Goal: Task Accomplishment & Management: Complete application form

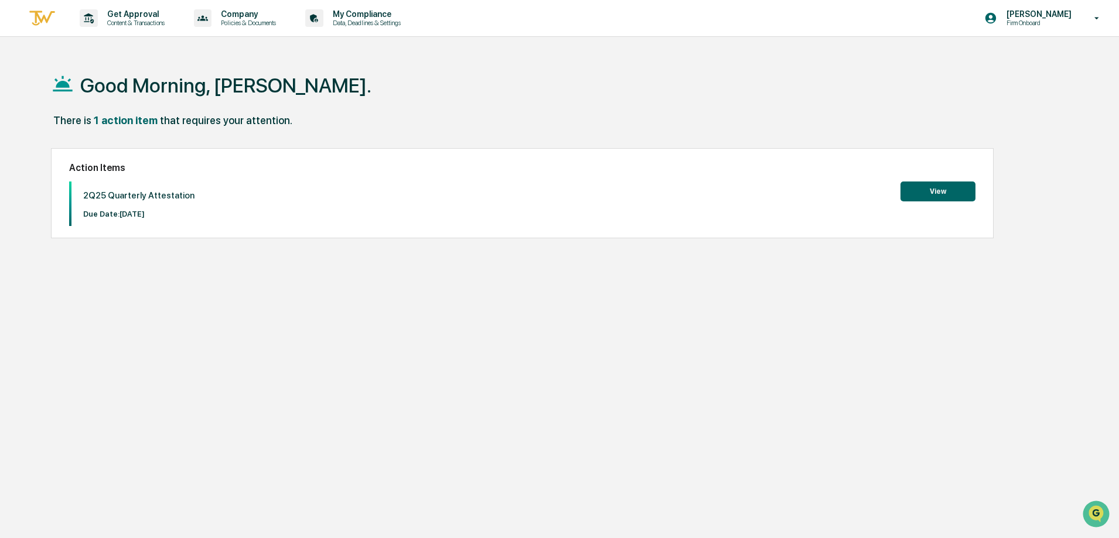
click at [937, 189] on button "View" at bounding box center [937, 192] width 75 height 20
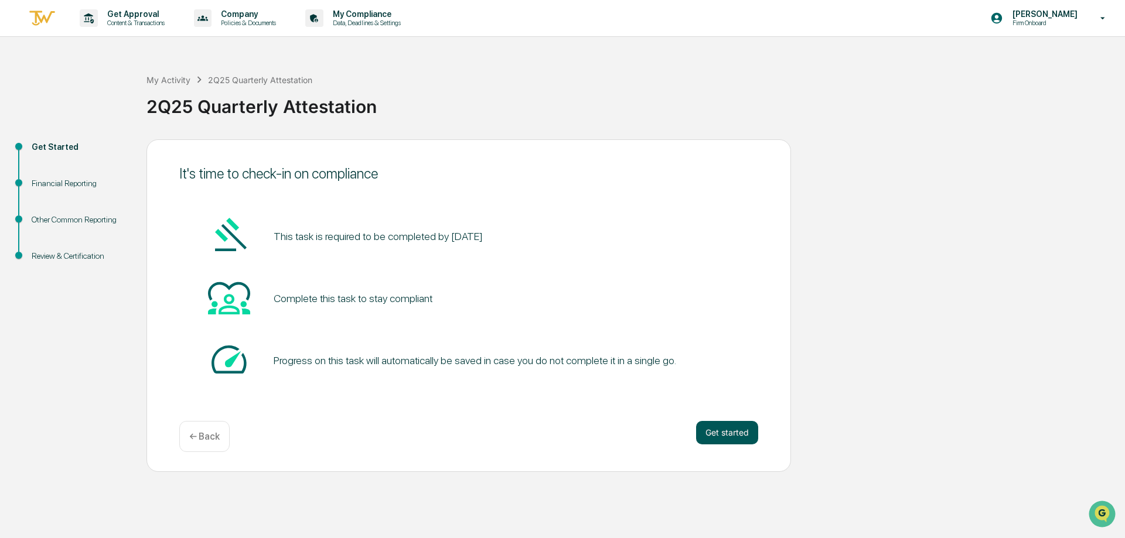
click at [718, 429] on button "Get started" at bounding box center [727, 432] width 62 height 23
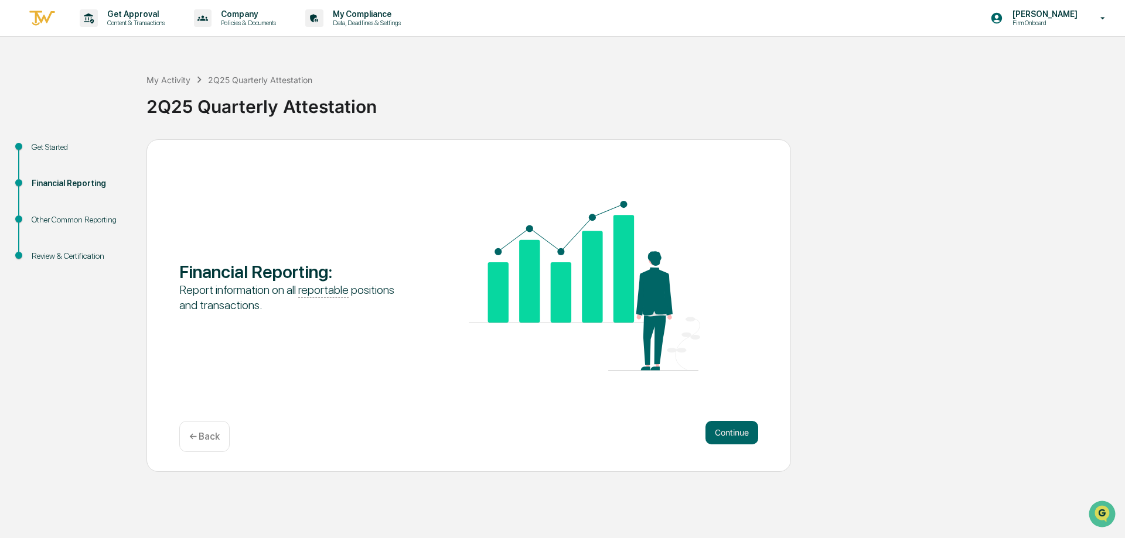
click at [718, 429] on button "Continue" at bounding box center [731, 432] width 53 height 23
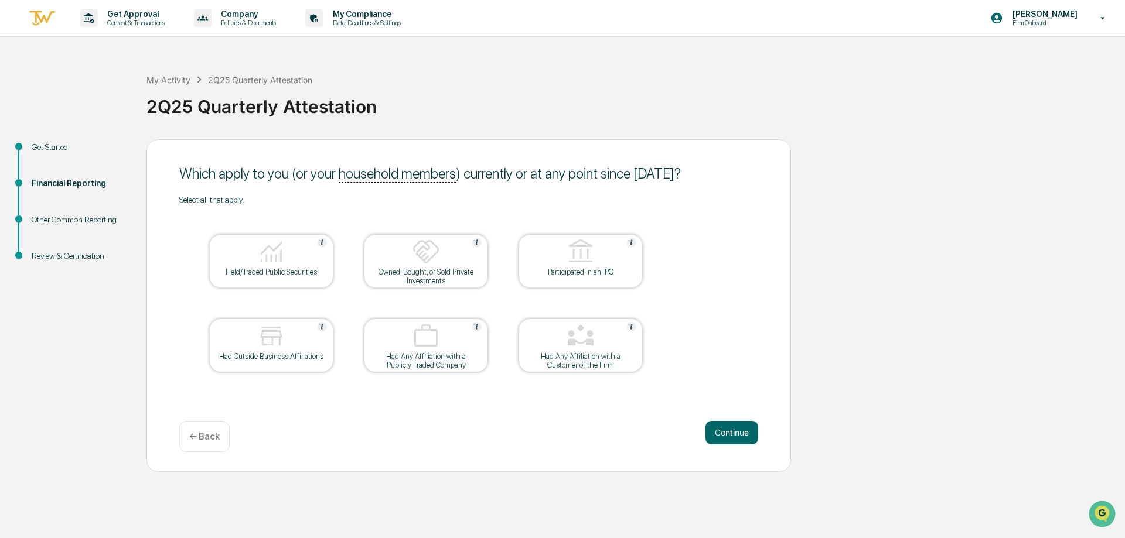
click at [249, 274] on div "Held/Traded Public Securities" at bounding box center [271, 272] width 105 height 9
click at [185, 285] on table "Held/Traded Public Securities Owned, Bought, or Sold Private Investments Partic…" at bounding box center [425, 303] width 493 height 198
click at [730, 433] on button "Continue" at bounding box center [731, 432] width 53 height 23
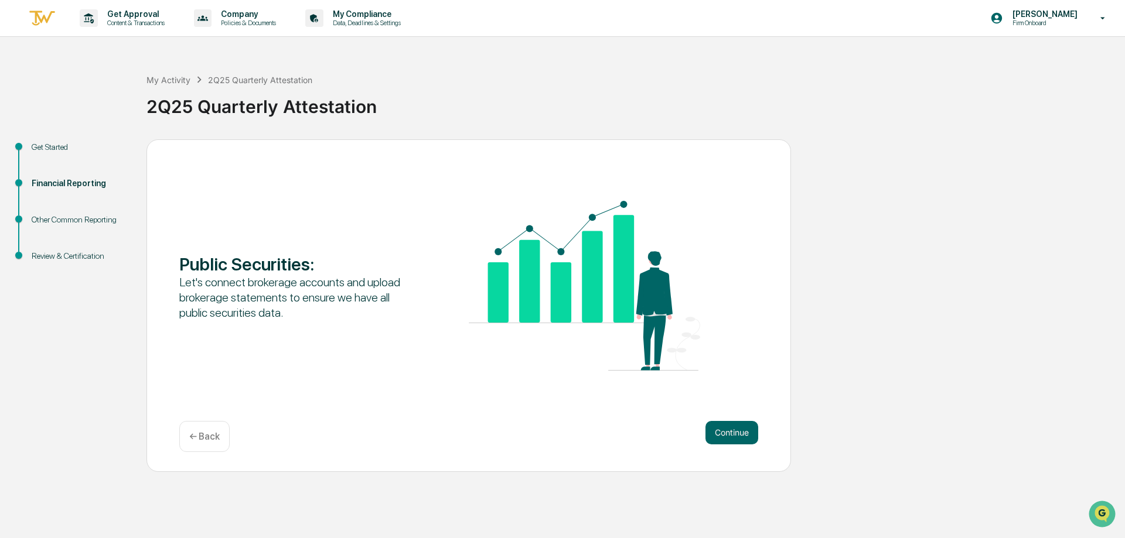
click at [730, 433] on button "Continue" at bounding box center [731, 432] width 53 height 23
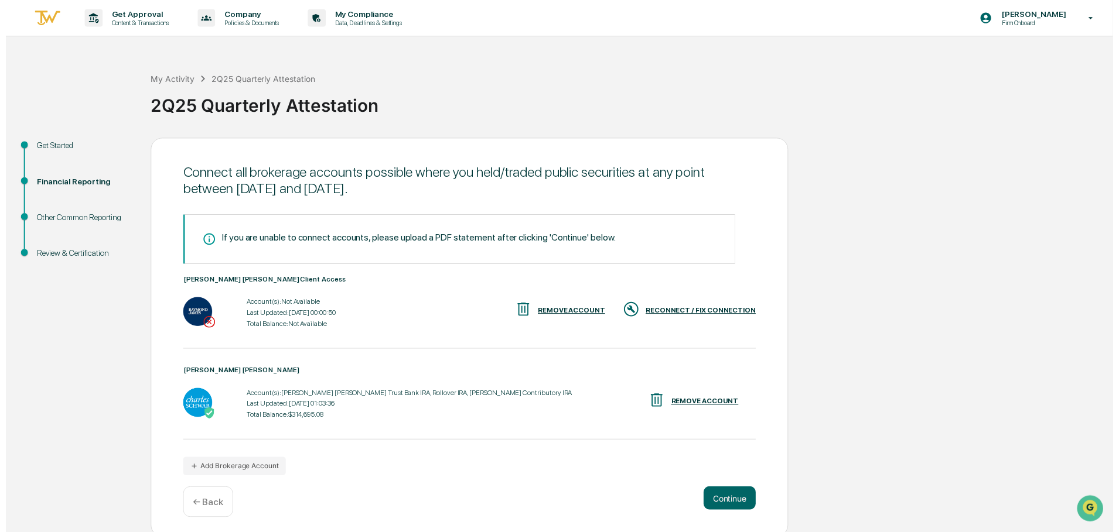
scroll to position [5, 0]
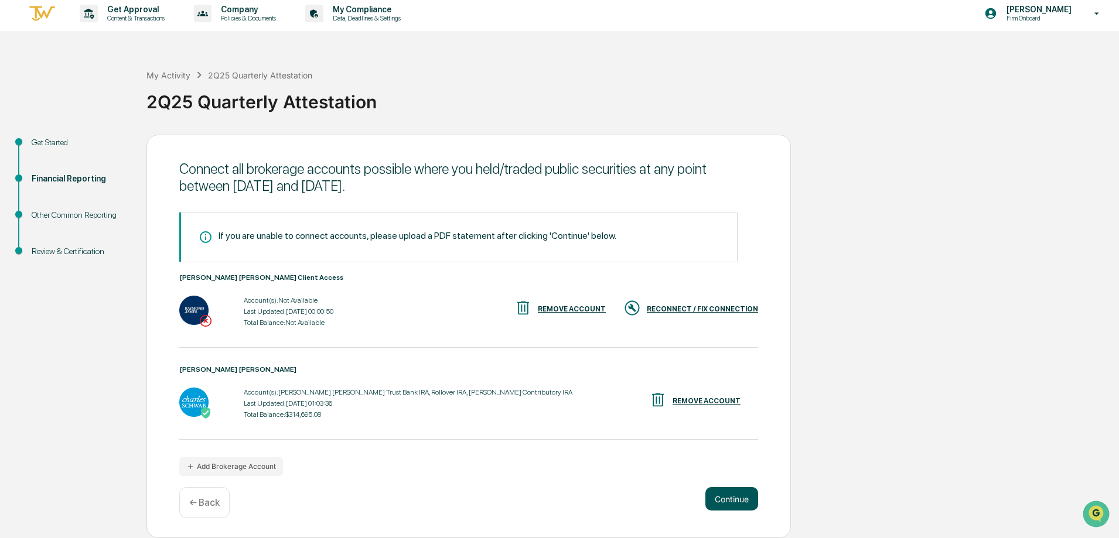
click at [723, 502] on button "Continue" at bounding box center [731, 498] width 53 height 23
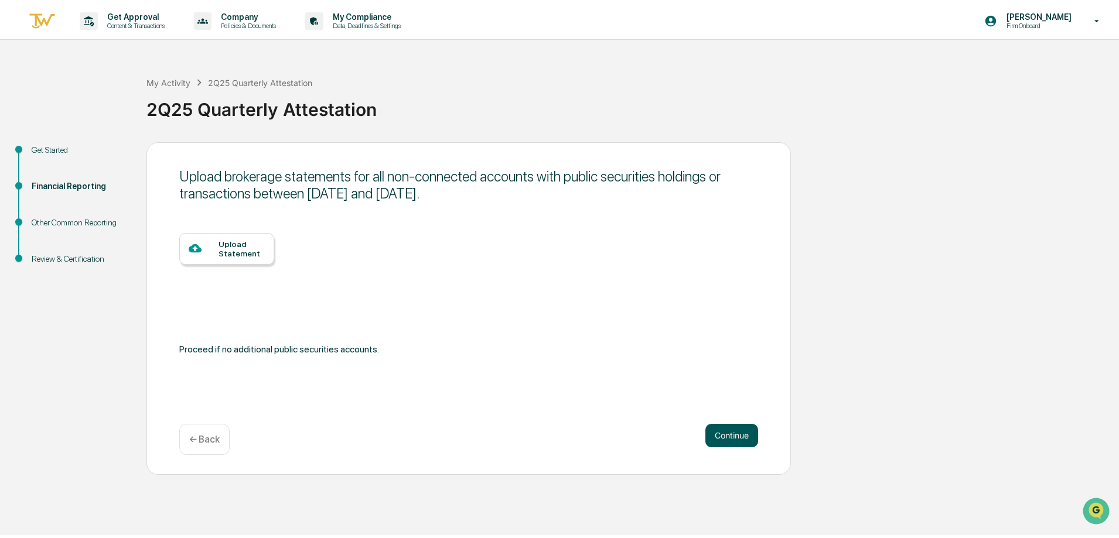
scroll to position [0, 0]
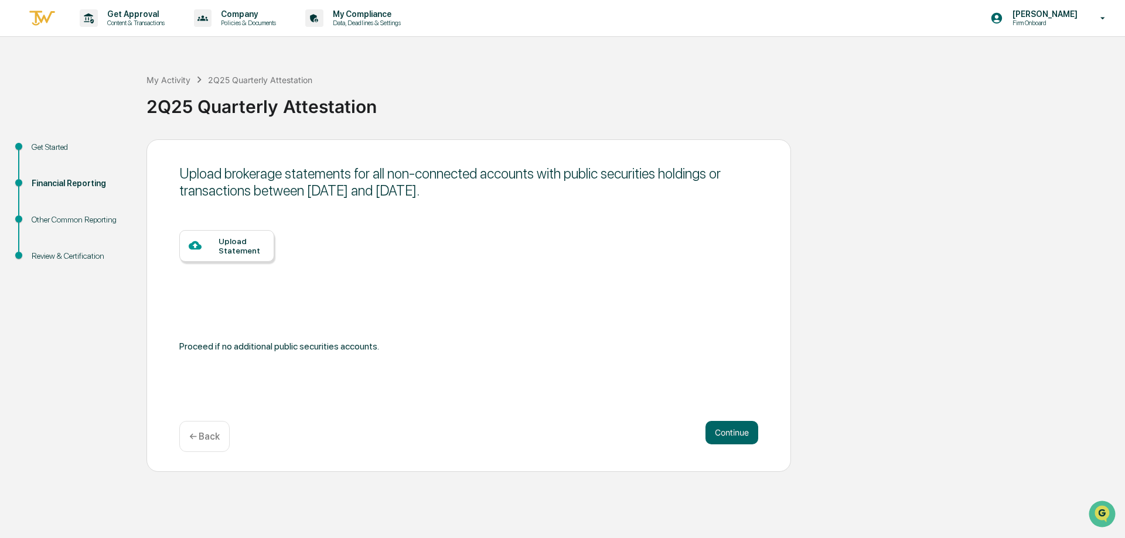
click at [530, 401] on div "Upload brokerage statements for all non-connected accounts with public securiti…" at bounding box center [468, 305] width 644 height 333
click at [606, 374] on div "Upload Statement Proceed if no additional public securities accounts." at bounding box center [468, 306] width 579 height 153
click at [729, 428] on button "Continue" at bounding box center [731, 432] width 53 height 23
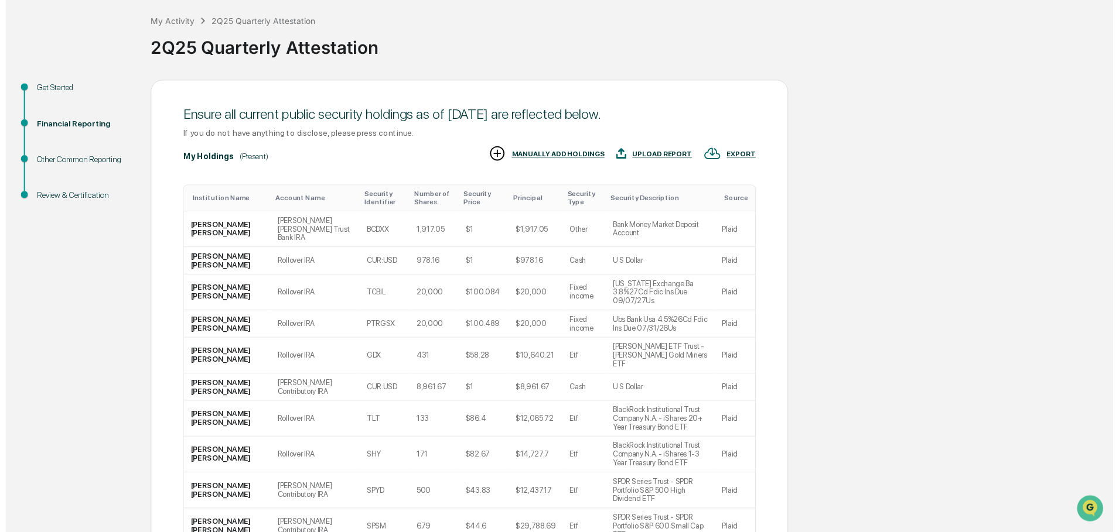
scroll to position [111, 0]
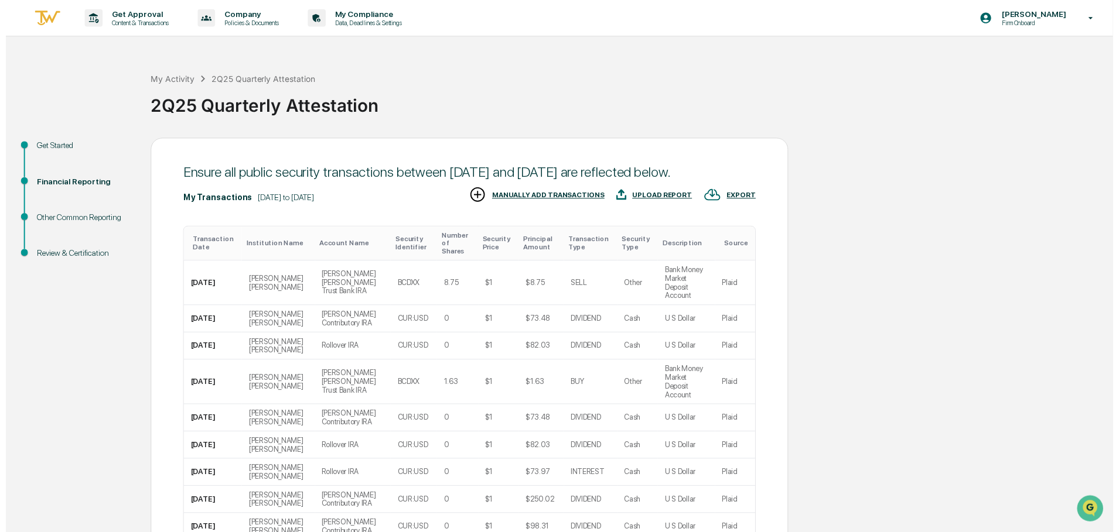
scroll to position [112, 0]
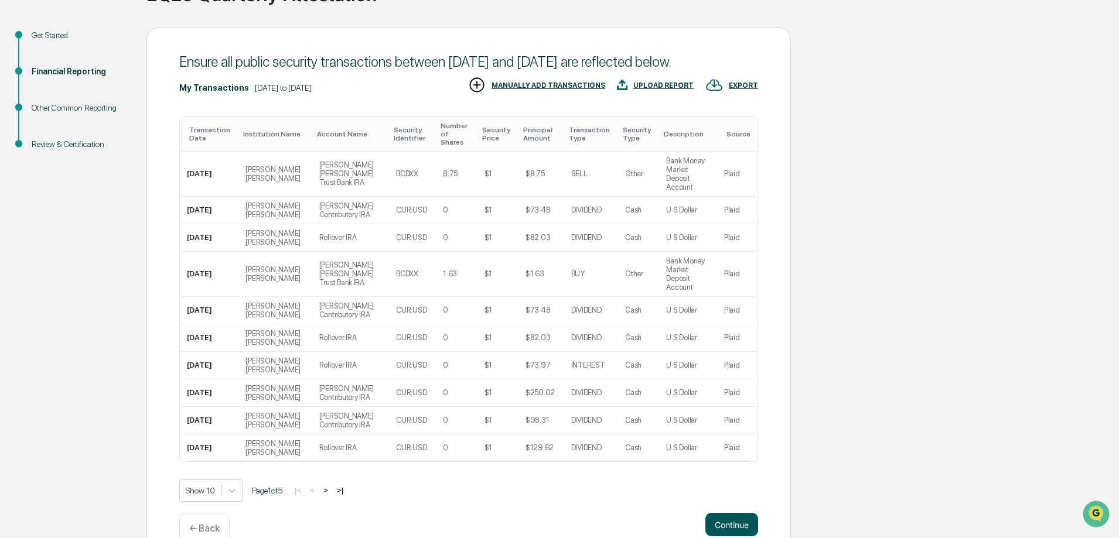
click at [726, 513] on button "Continue" at bounding box center [731, 524] width 53 height 23
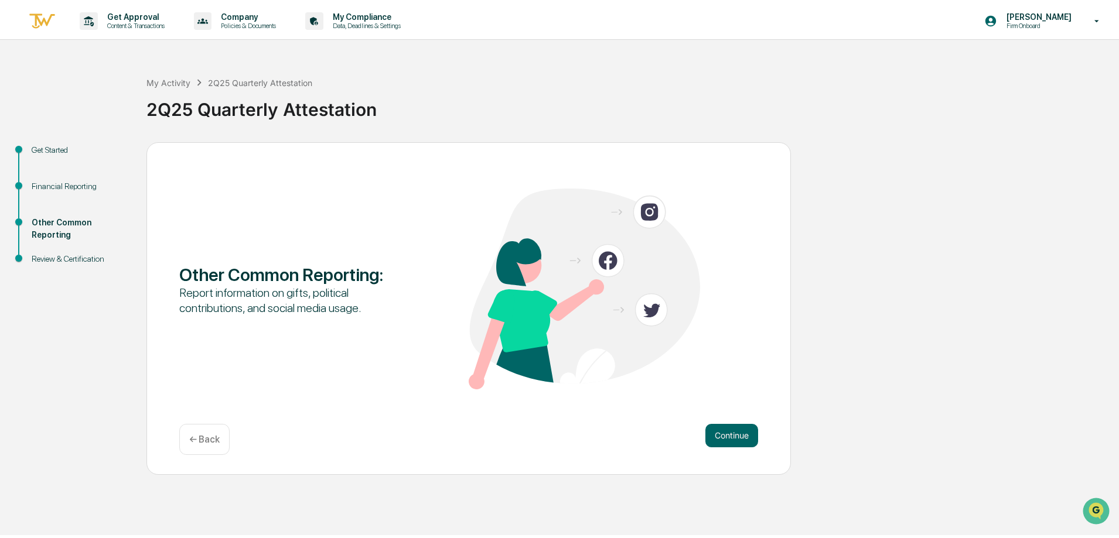
scroll to position [0, 0]
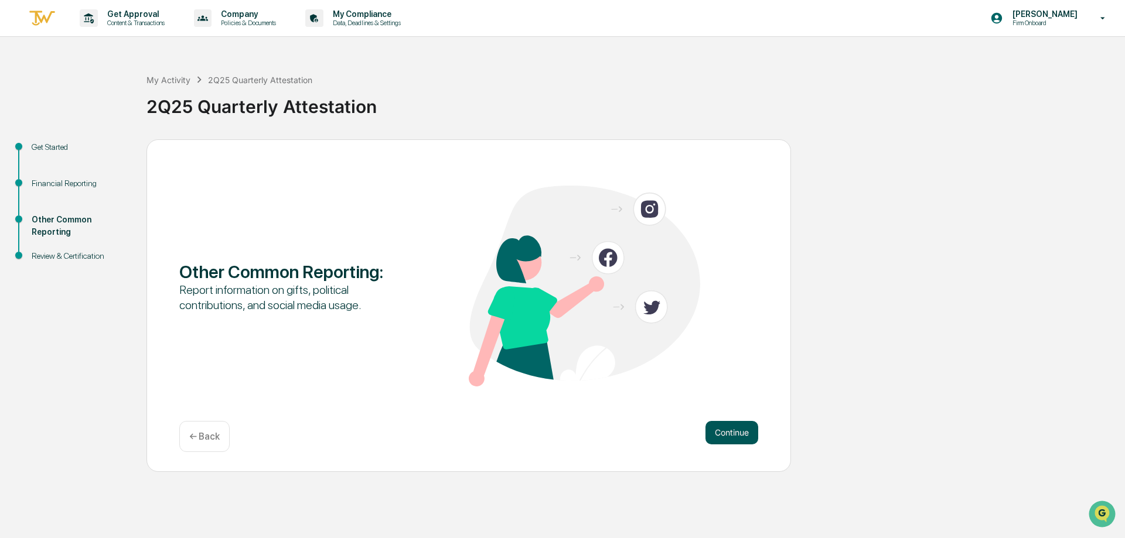
click at [740, 431] on button "Continue" at bounding box center [731, 432] width 53 height 23
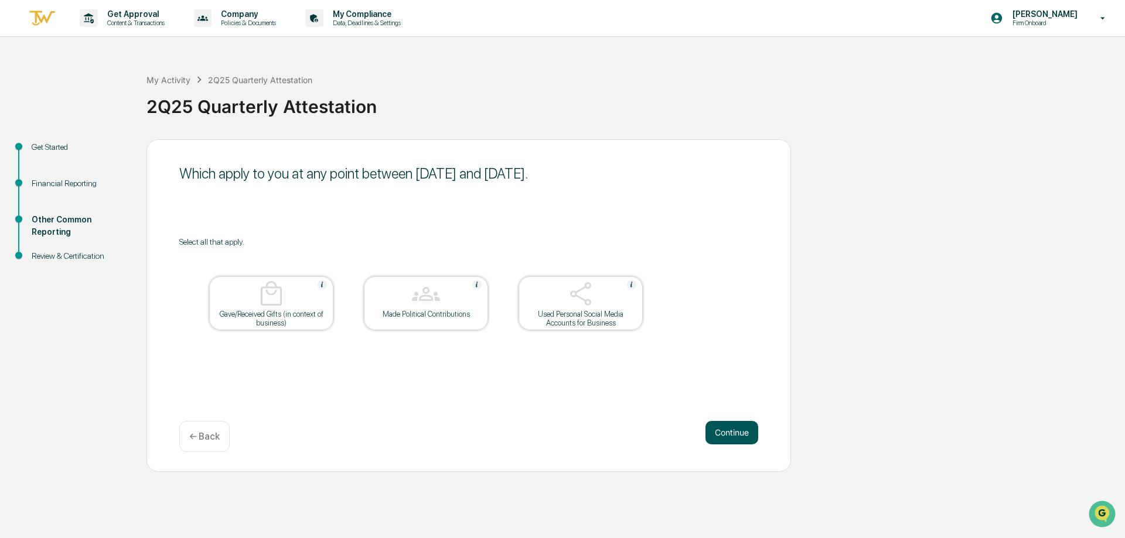
click at [733, 438] on button "Continue" at bounding box center [731, 432] width 53 height 23
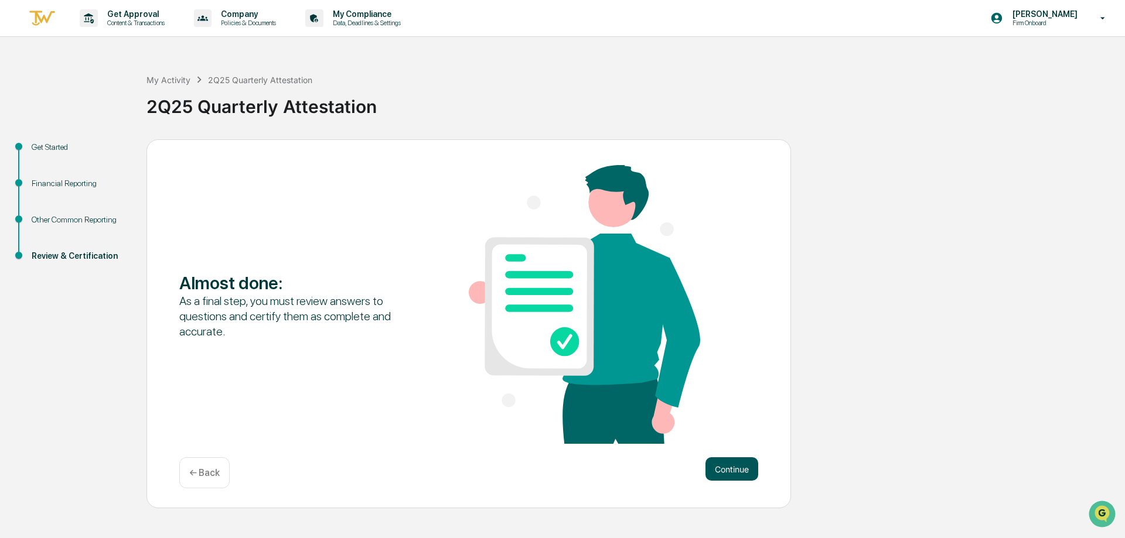
click at [728, 468] on button "Continue" at bounding box center [731, 469] width 53 height 23
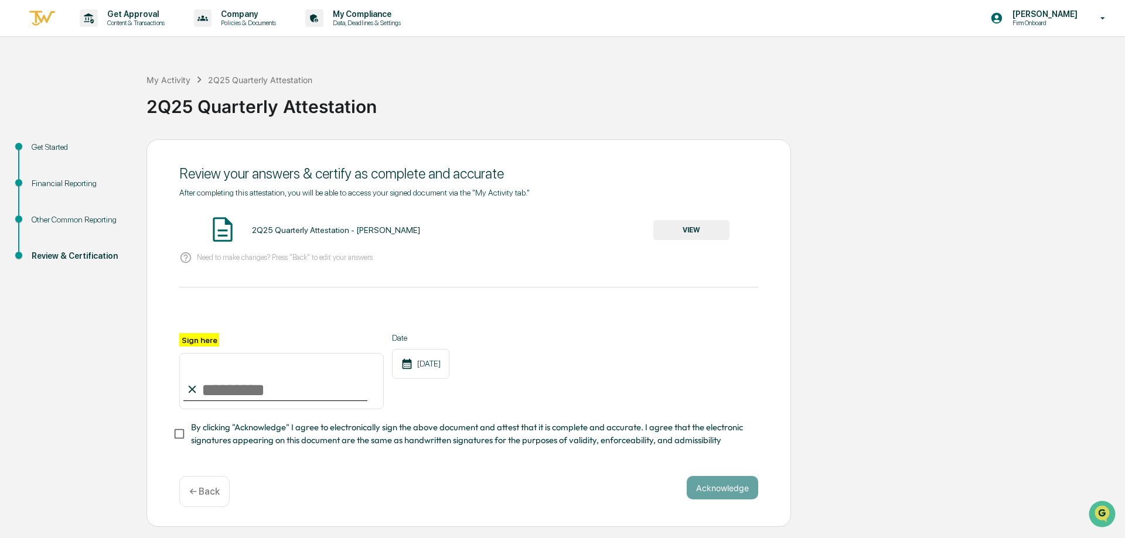
click at [251, 387] on input "Sign here" at bounding box center [281, 381] width 204 height 56
type input "**********"
click at [705, 485] on button "Acknowledge" at bounding box center [722, 487] width 71 height 23
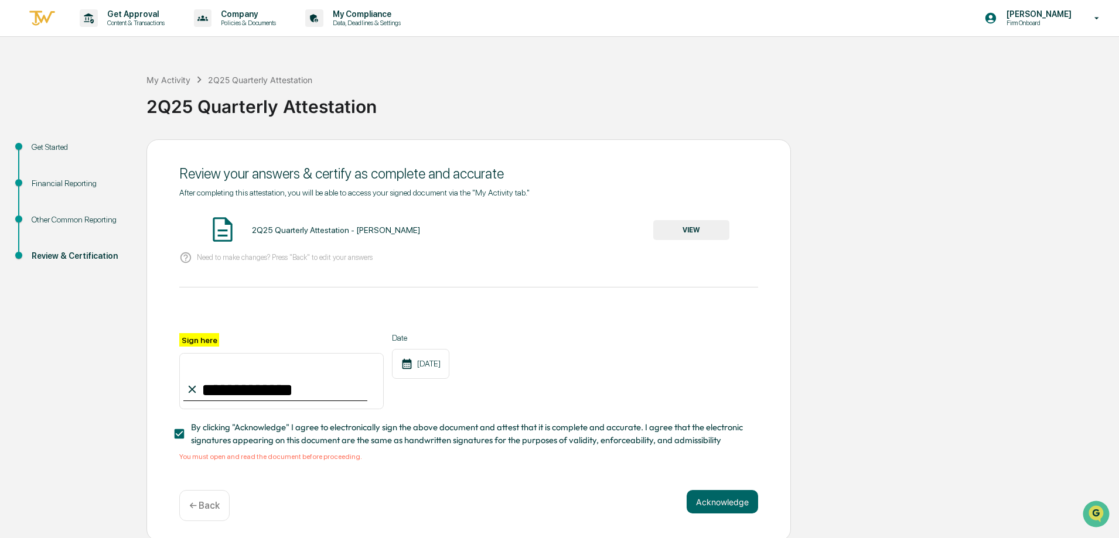
scroll to position [6, 0]
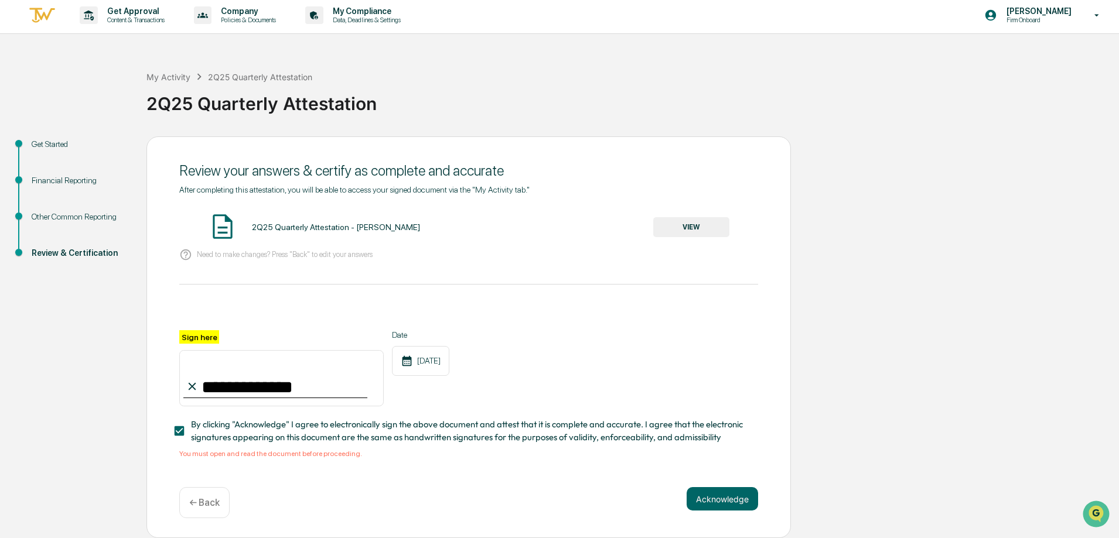
click at [339, 223] on div "2Q25 Quarterly Attestation - [PERSON_NAME]" at bounding box center [336, 227] width 168 height 9
click at [687, 217] on button "VIEW" at bounding box center [691, 227] width 76 height 20
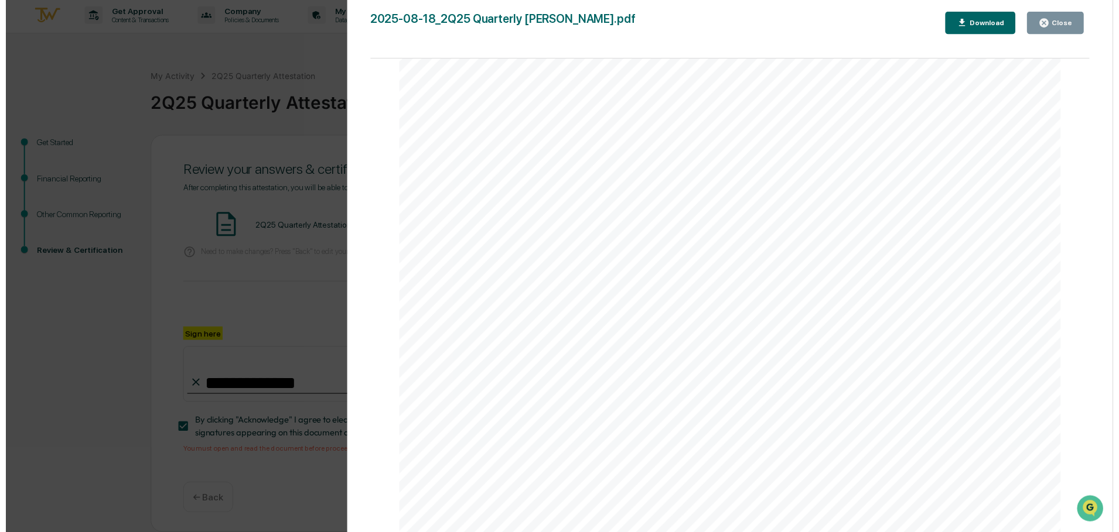
scroll to position [5414, 0]
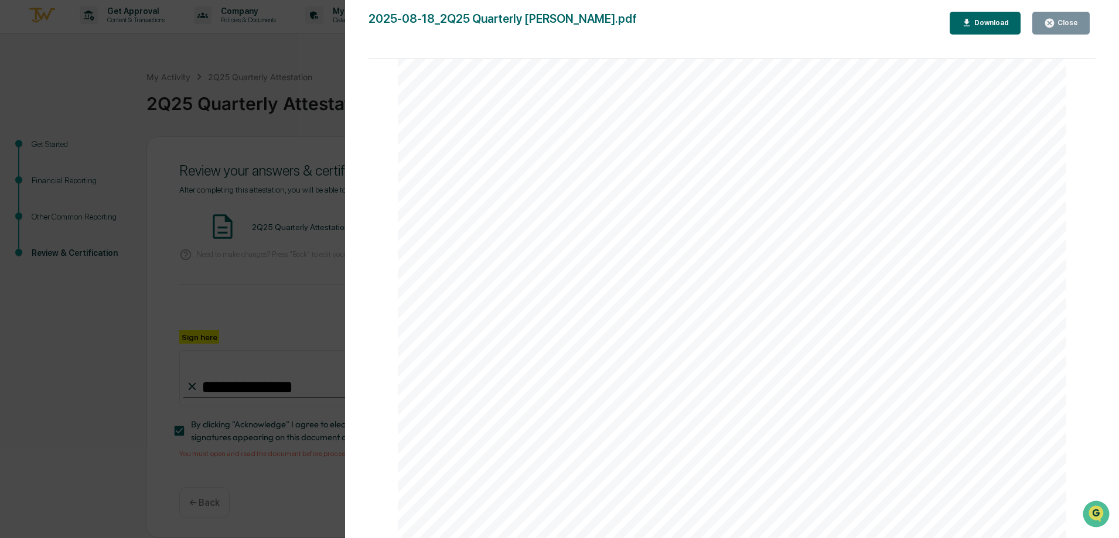
click at [1048, 25] on icon "button" at bounding box center [1049, 23] width 9 height 9
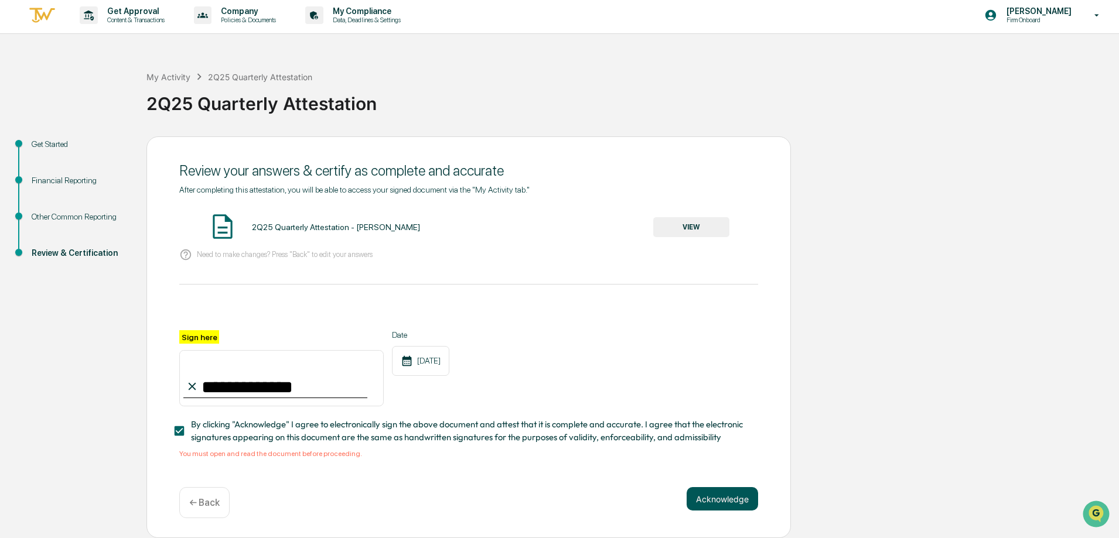
click at [699, 499] on button "Acknowledge" at bounding box center [722, 498] width 71 height 23
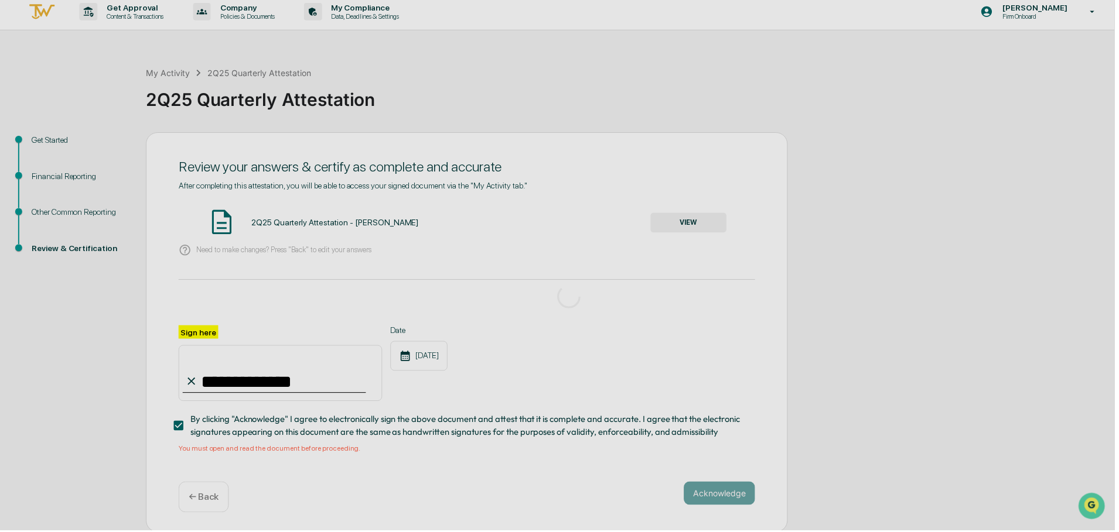
click at [699, 499] on div "**********" at bounding box center [559, 264] width 1119 height 541
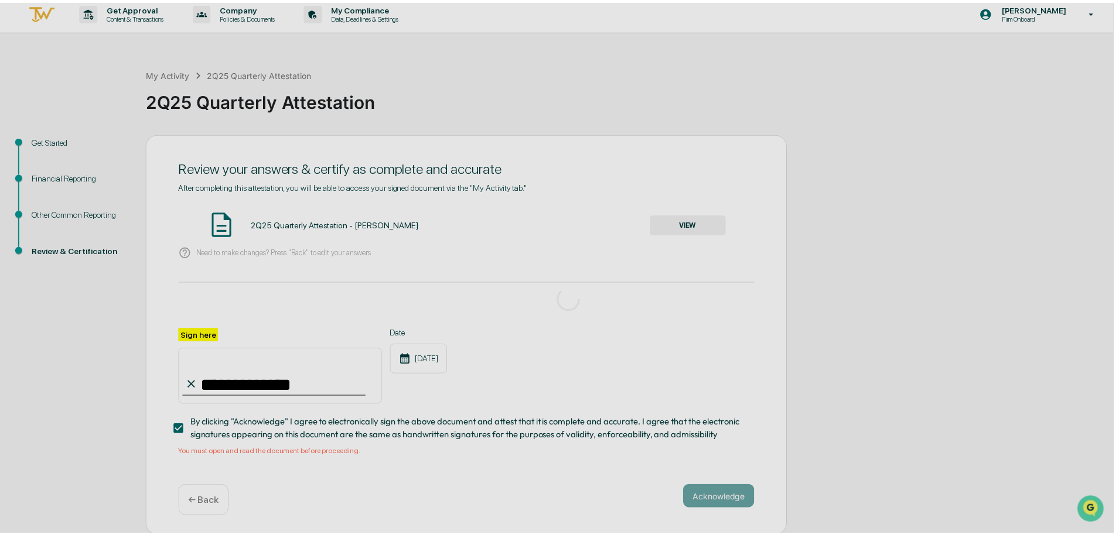
scroll to position [0, 0]
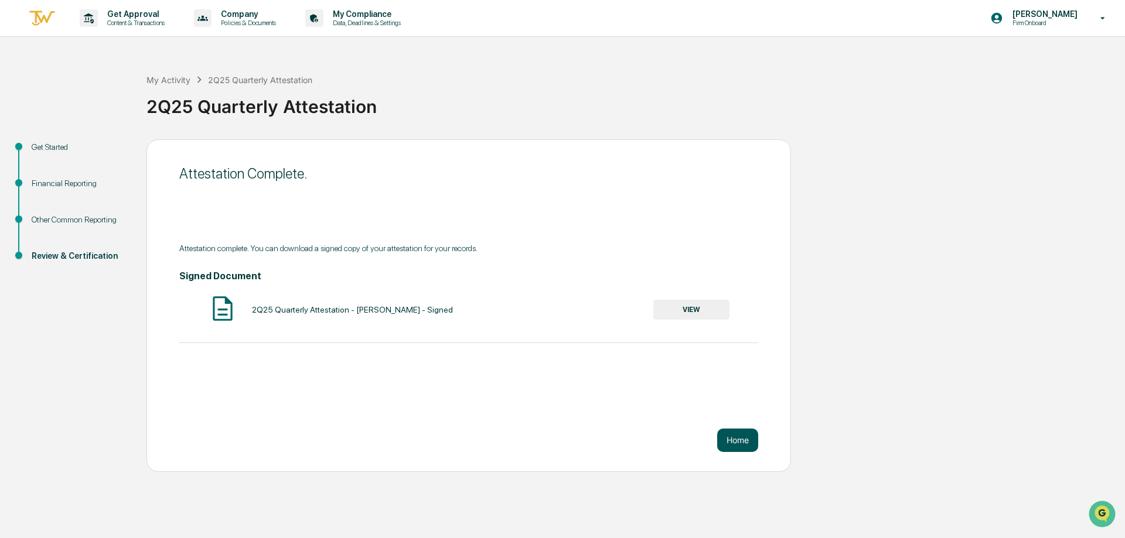
click at [738, 442] on button "Home" at bounding box center [737, 440] width 41 height 23
